Goal: Information Seeking & Learning: Learn about a topic

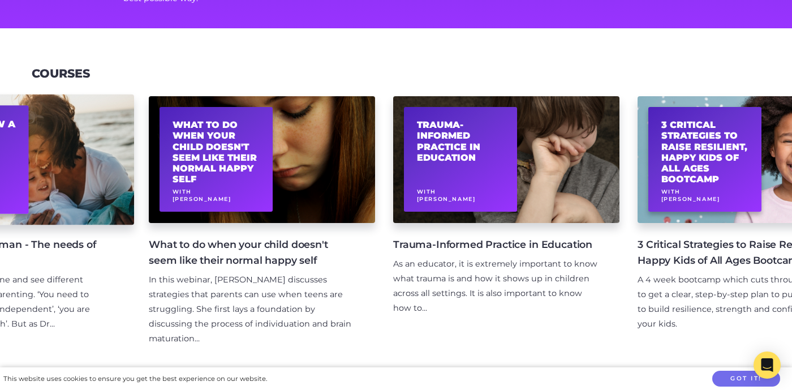
scroll to position [0, 374]
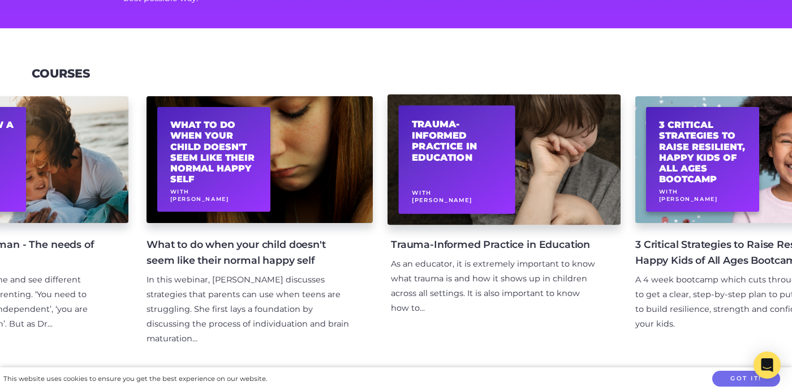
click at [497, 150] on h2 "Trauma-Informed Practice in Education" at bounding box center [457, 140] width 91 height 45
